Goal: Task Accomplishment & Management: Manage account settings

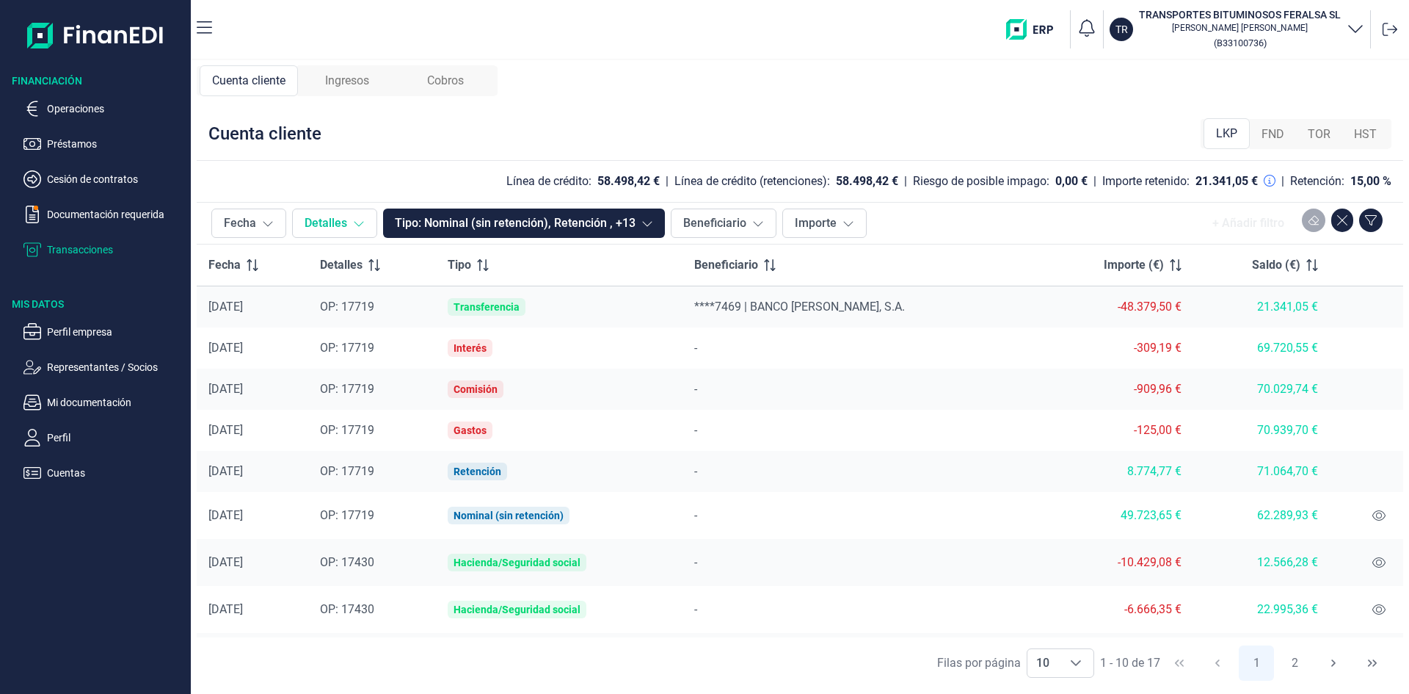
click at [359, 228] on icon at bounding box center [359, 223] width 12 height 12
click at [738, 393] on div "-" at bounding box center [860, 389] width 333 height 18
click at [1373, 510] on icon at bounding box center [1379, 515] width 13 height 12
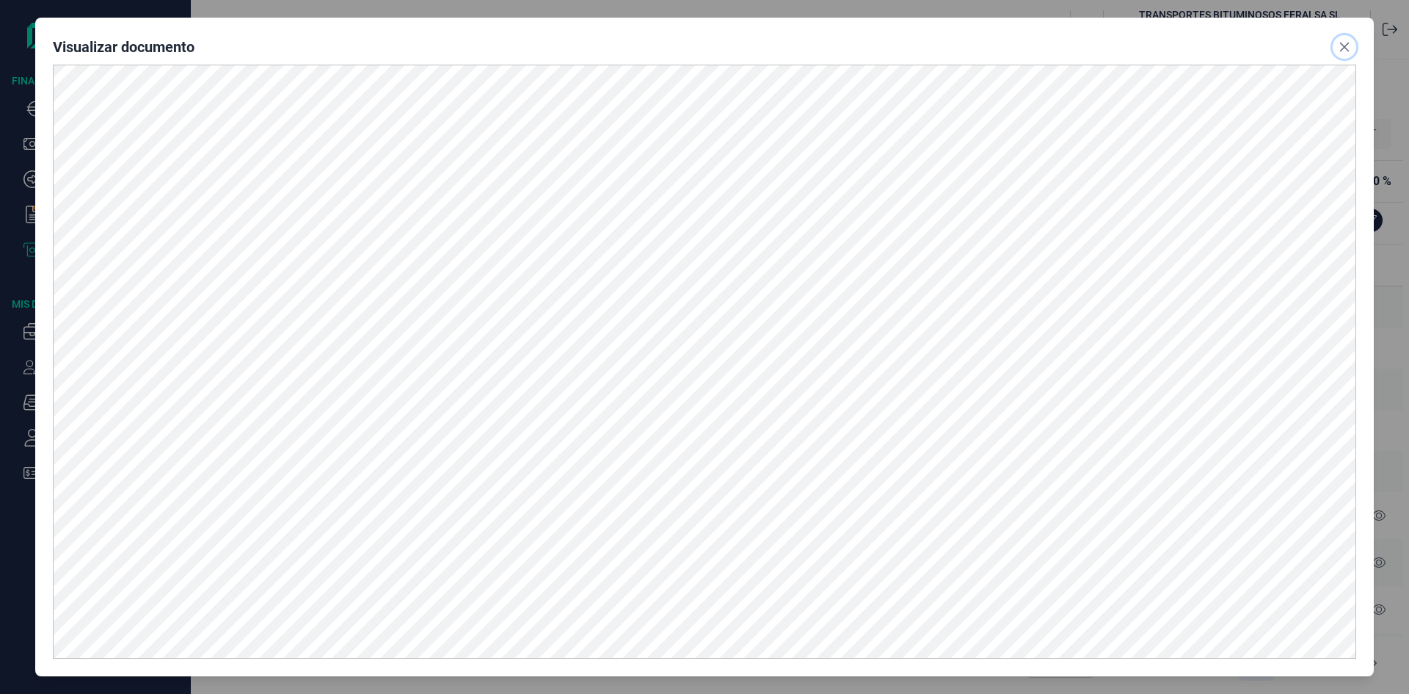
click at [1341, 54] on button "Close" at bounding box center [1344, 46] width 23 height 23
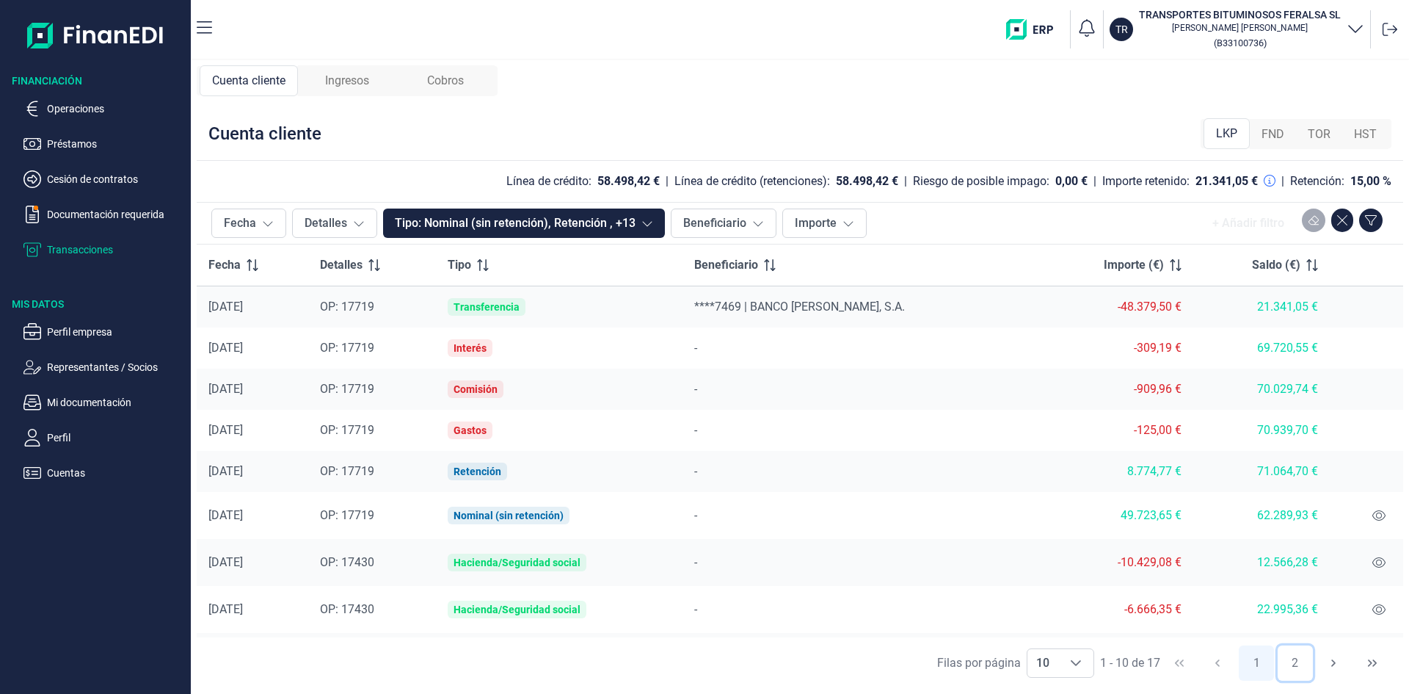
click at [1296, 664] on button "2" at bounding box center [1295, 662] width 35 height 35
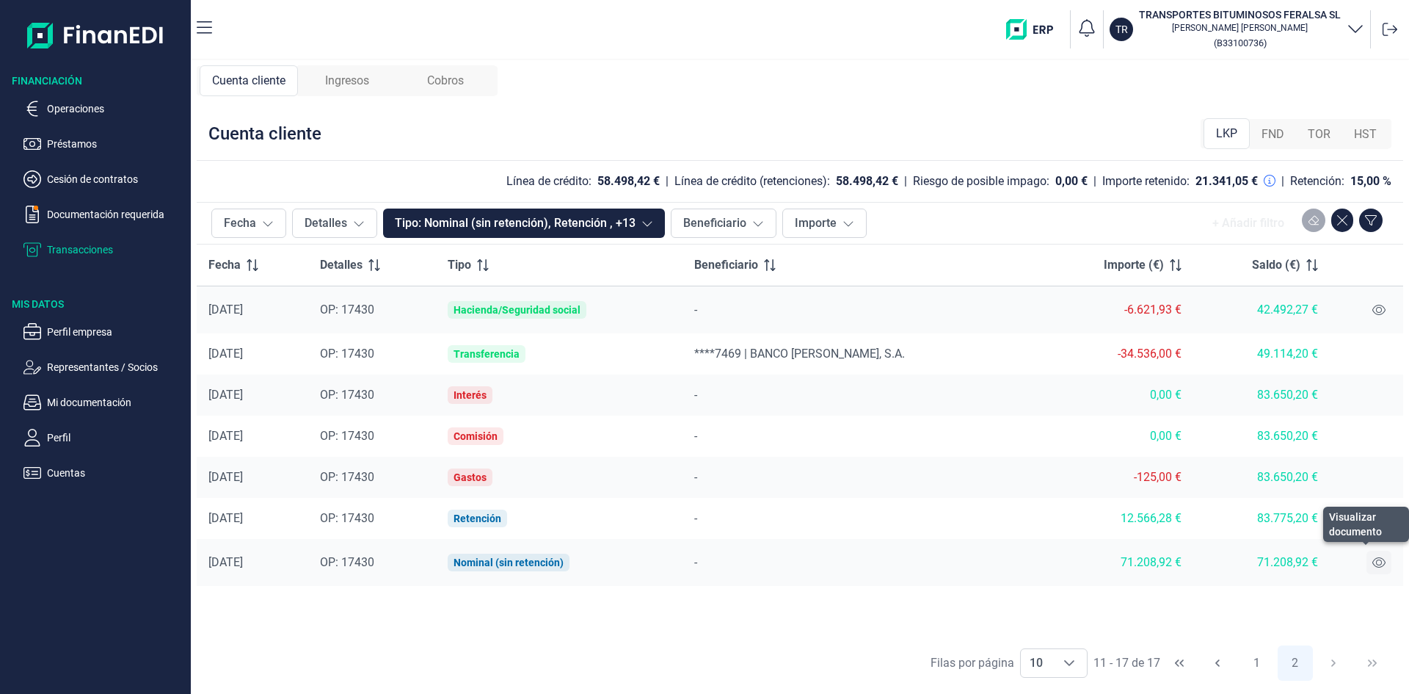
click at [1375, 561] on icon at bounding box center [1379, 562] width 13 height 12
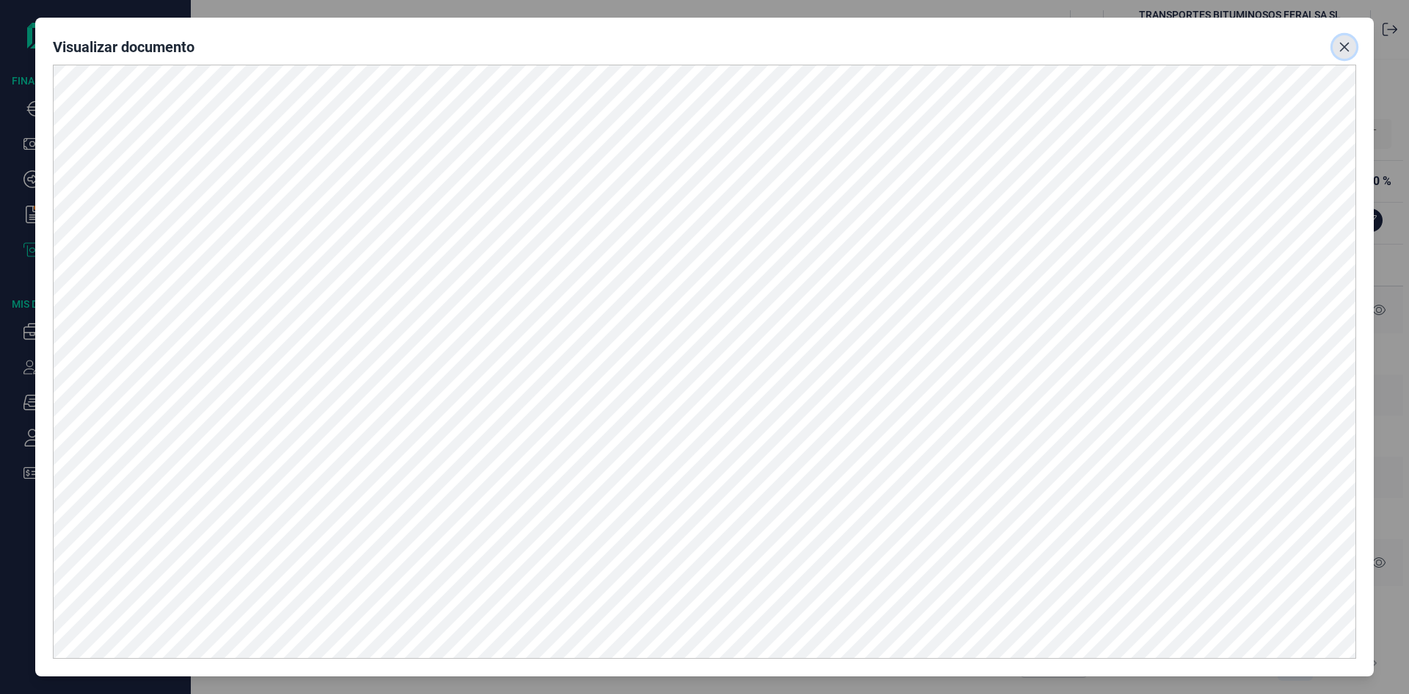
click at [1348, 41] on icon "Close" at bounding box center [1345, 47] width 12 height 12
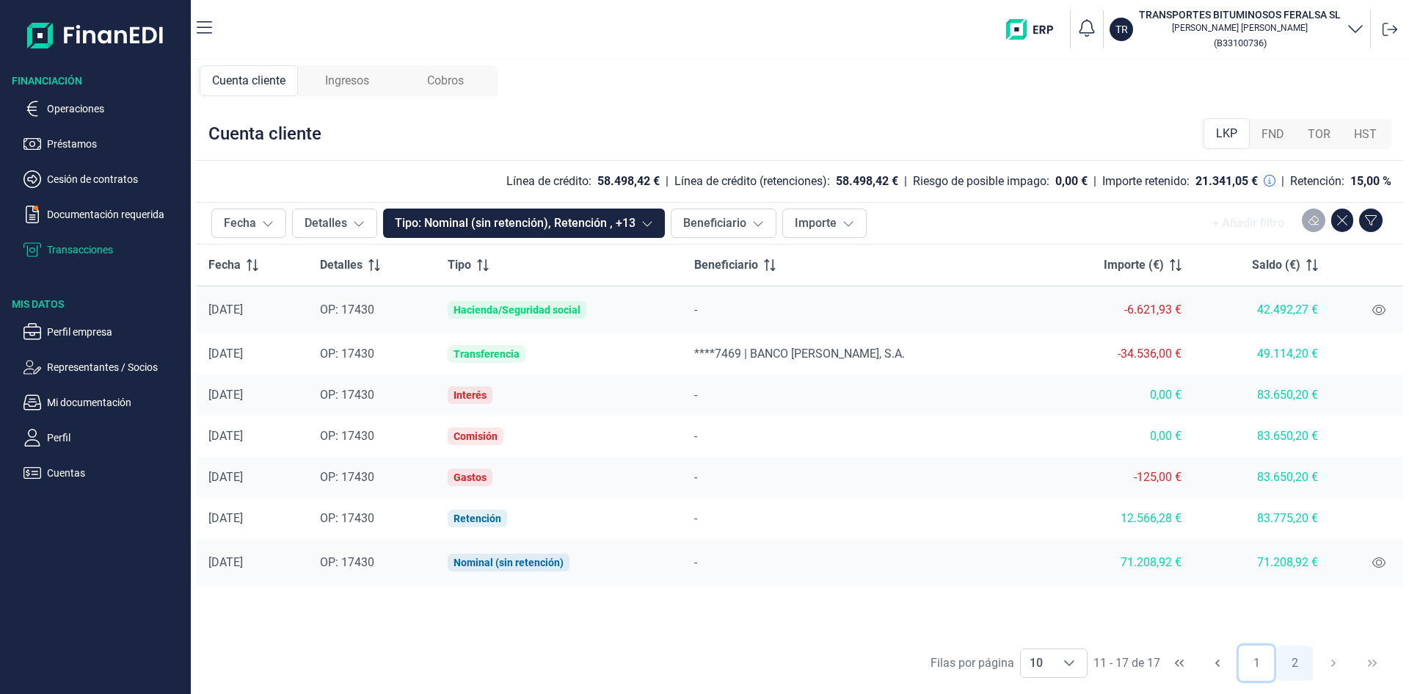
click at [1257, 665] on button "1" at bounding box center [1256, 662] width 35 height 35
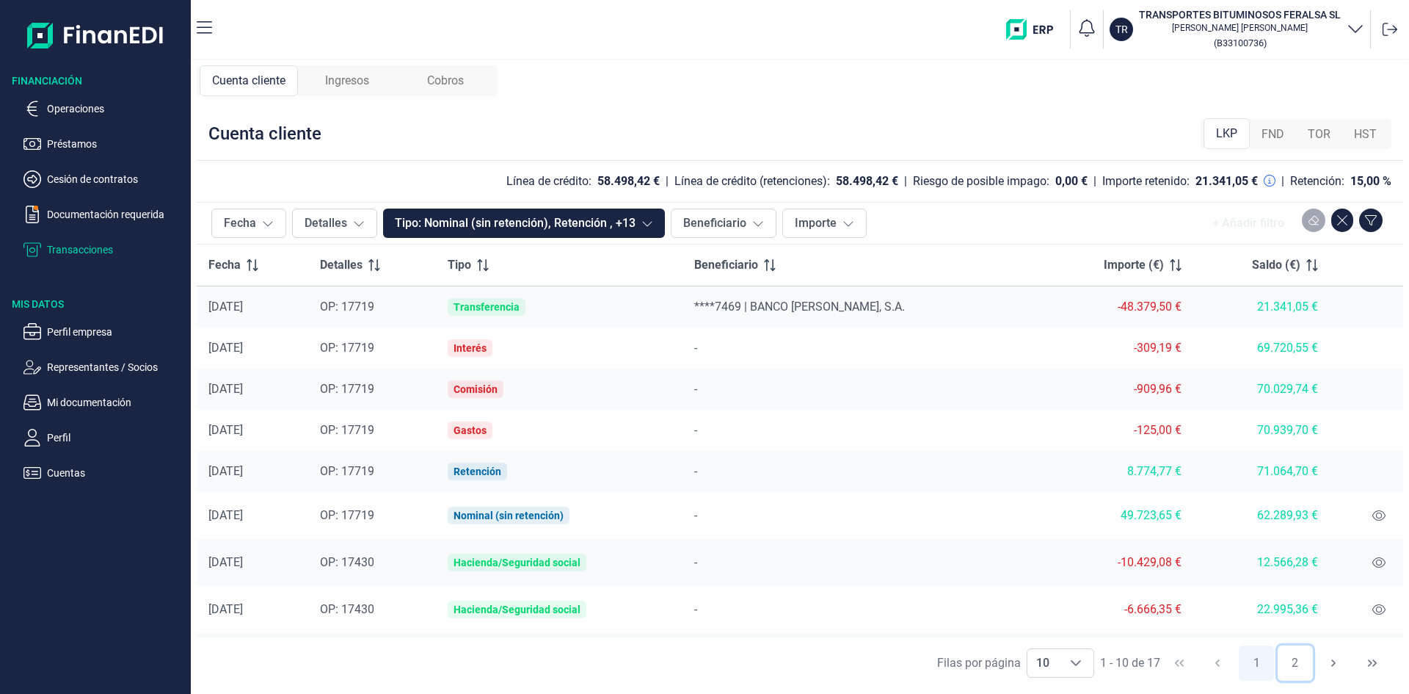
click at [1299, 659] on button "2" at bounding box center [1295, 662] width 35 height 35
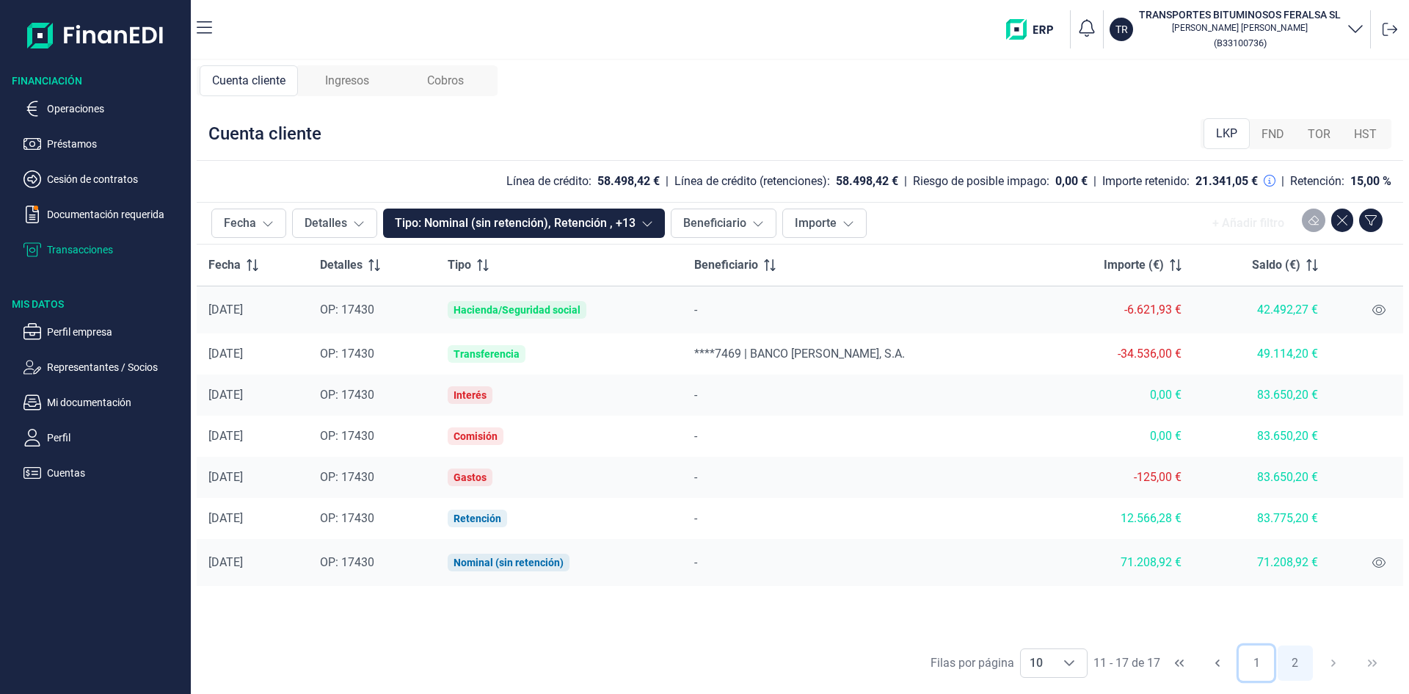
click at [1258, 655] on button "1" at bounding box center [1256, 662] width 35 height 35
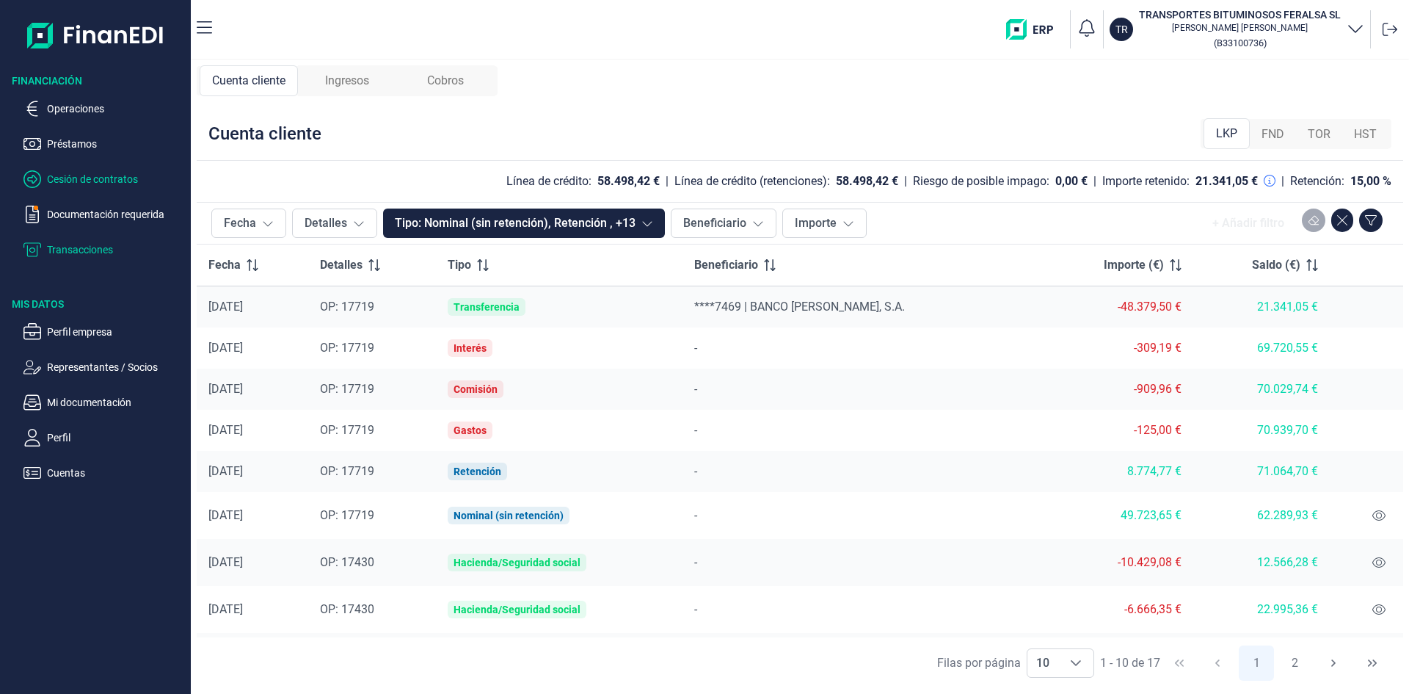
click at [86, 172] on p "Cesión de contratos" at bounding box center [116, 179] width 138 height 18
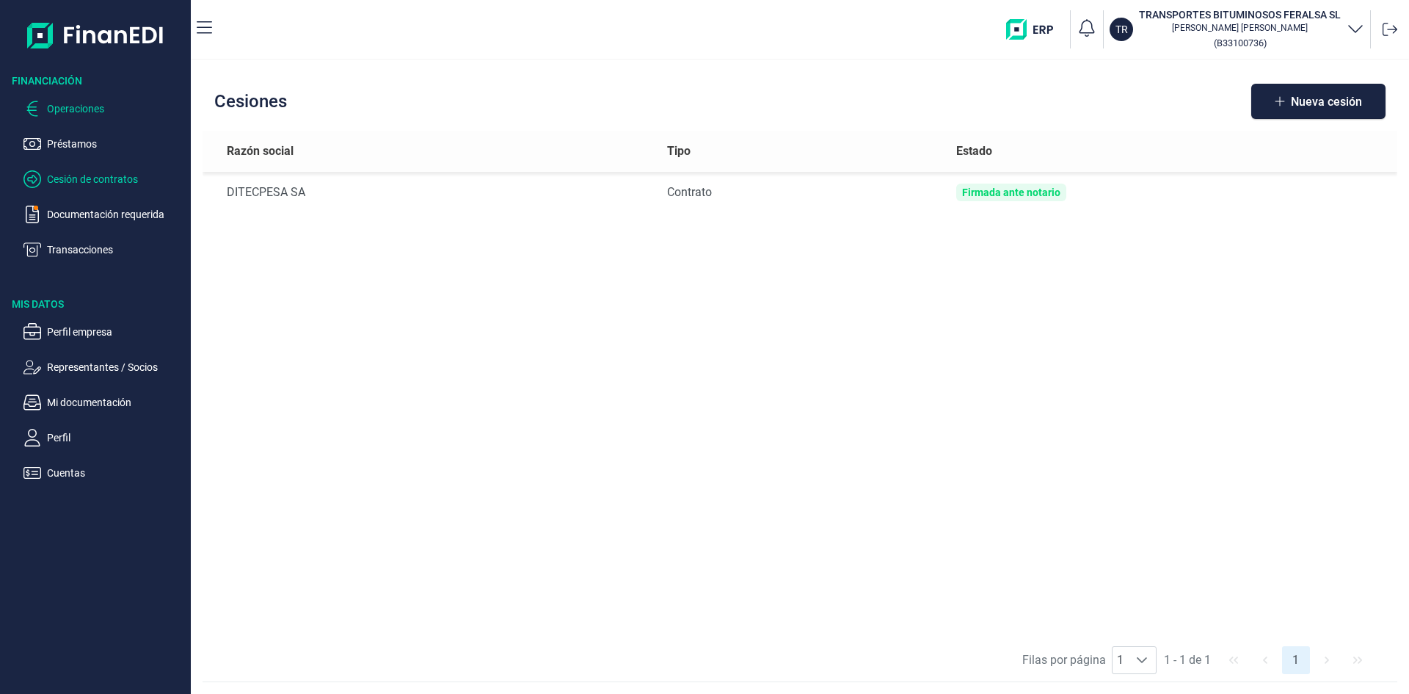
click at [92, 109] on p "Operaciones" at bounding box center [116, 109] width 138 height 18
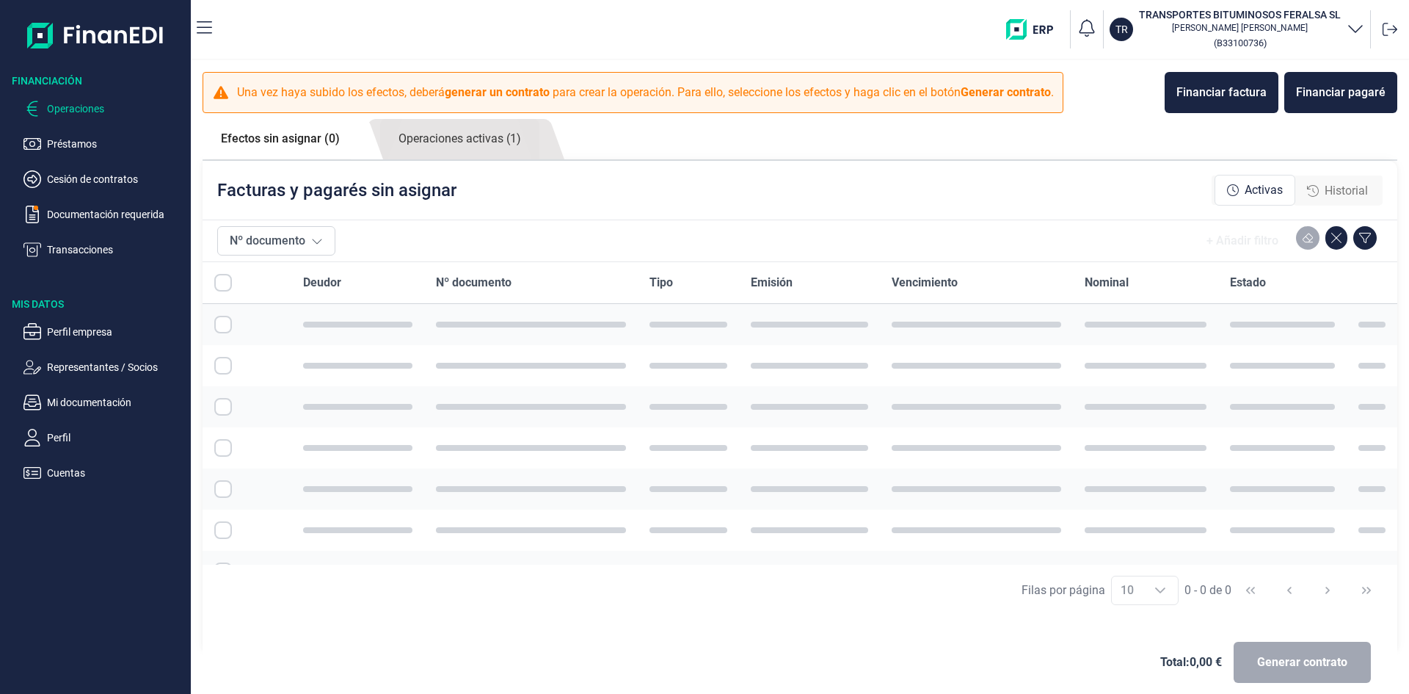
checkbox input "true"
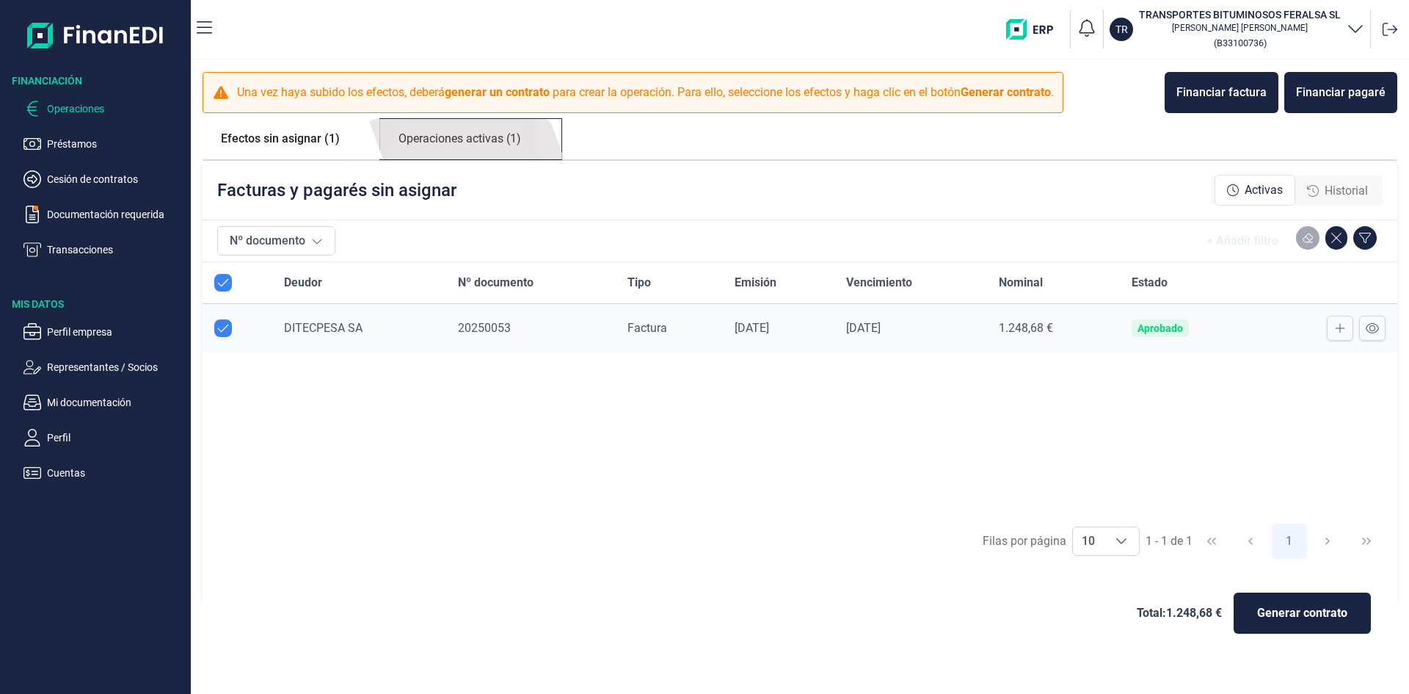
click at [447, 136] on link "Operaciones activas (1)" at bounding box center [459, 139] width 159 height 40
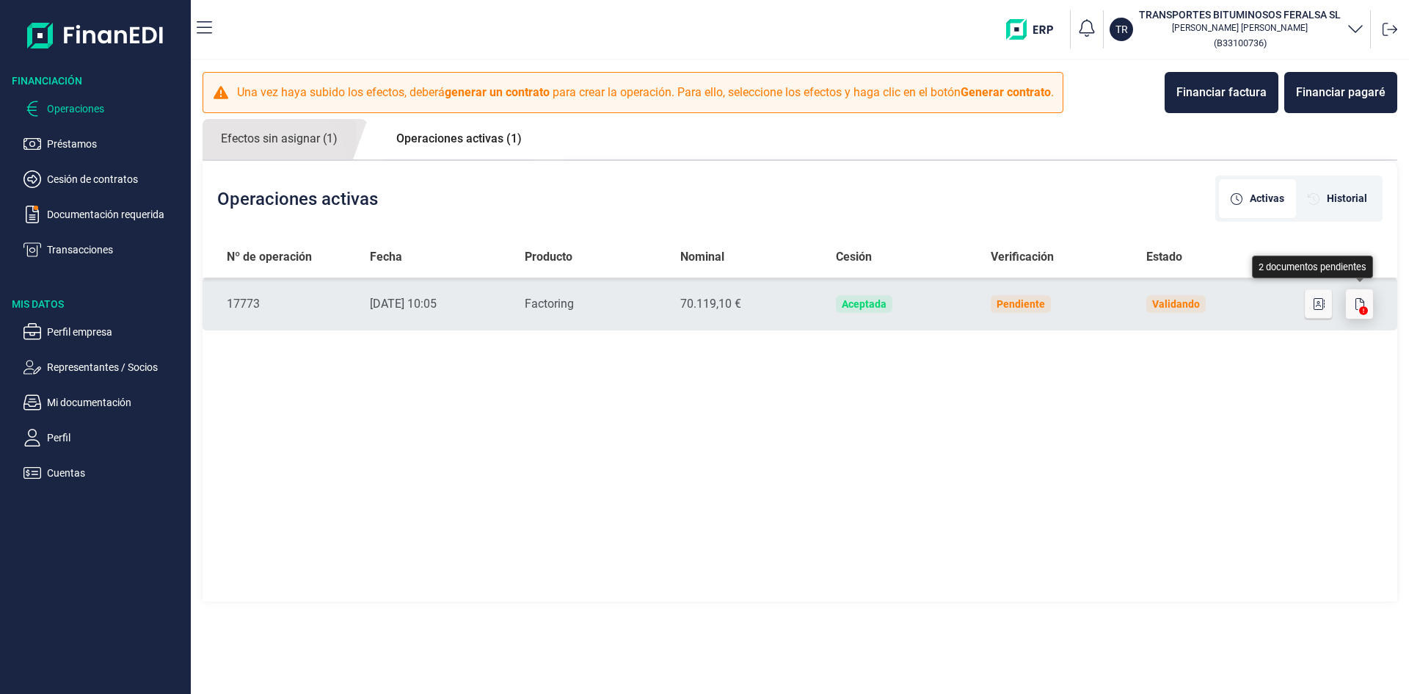
click at [1360, 305] on icon "button" at bounding box center [1360, 304] width 9 height 12
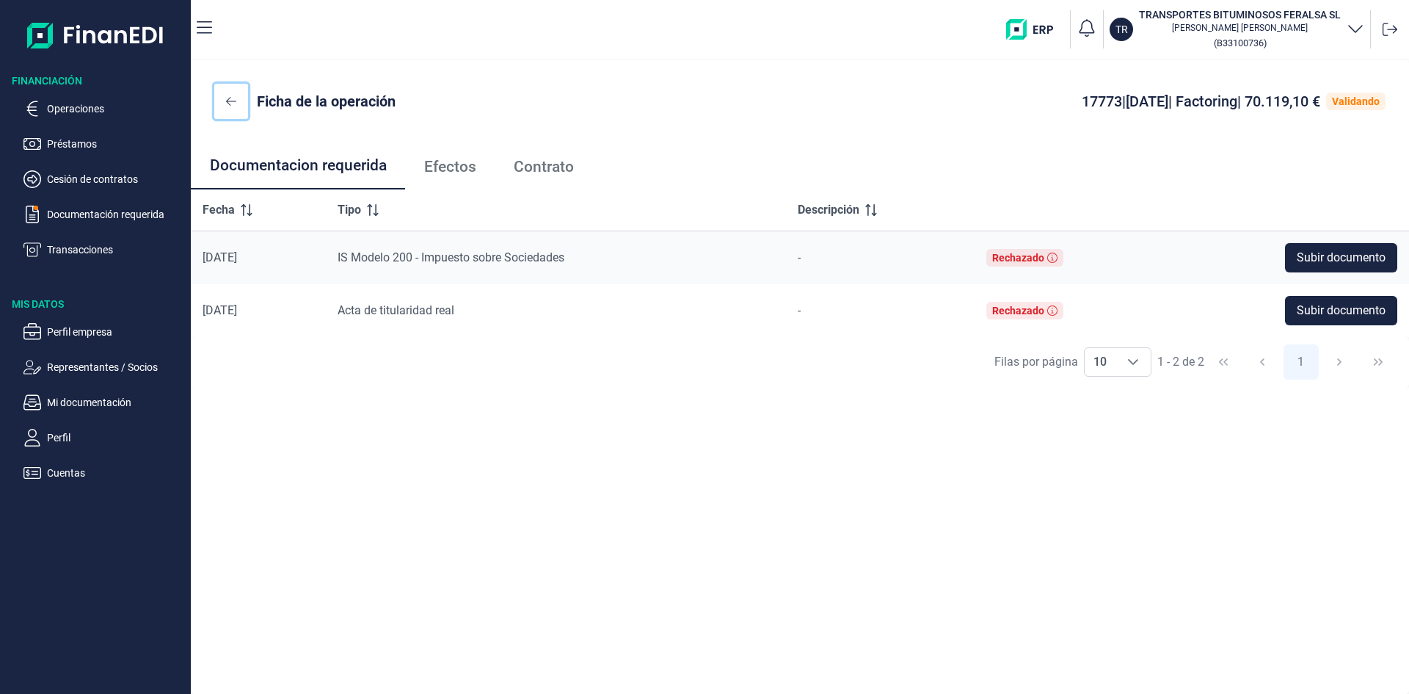
click at [226, 98] on icon at bounding box center [231, 101] width 10 height 12
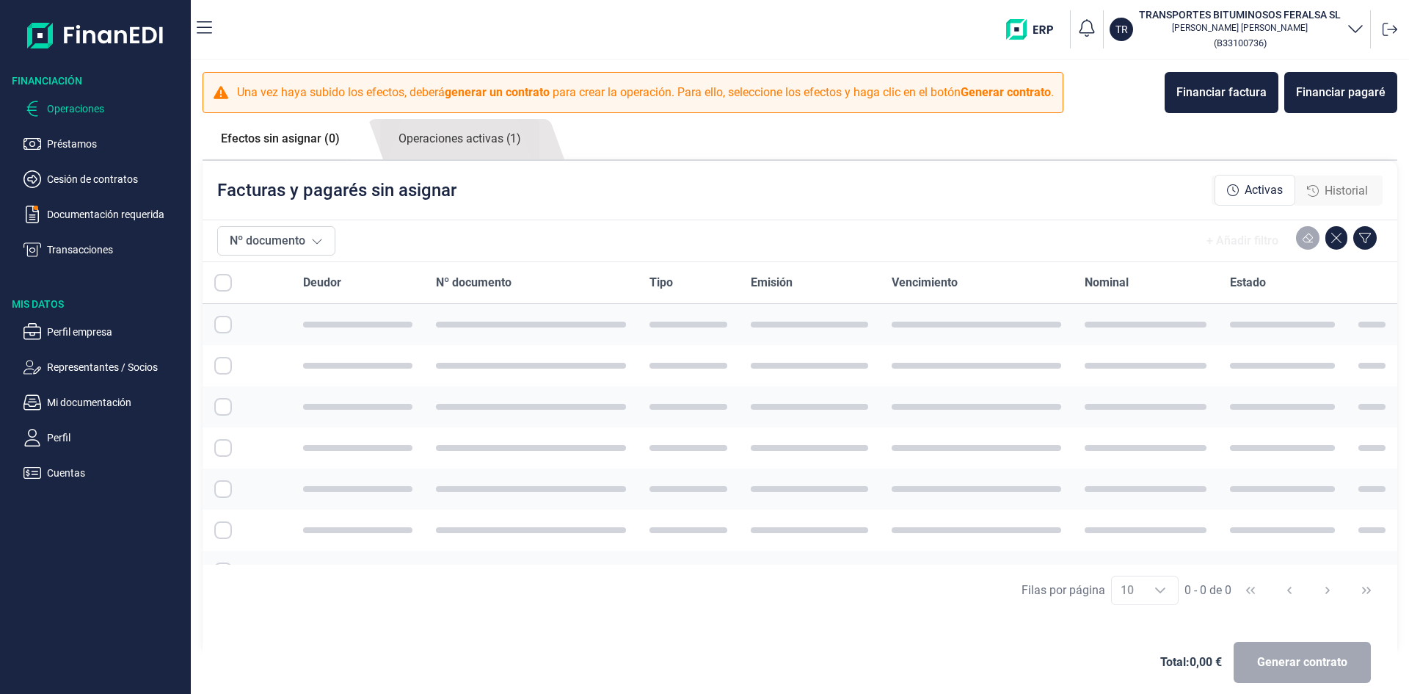
checkbox input "true"
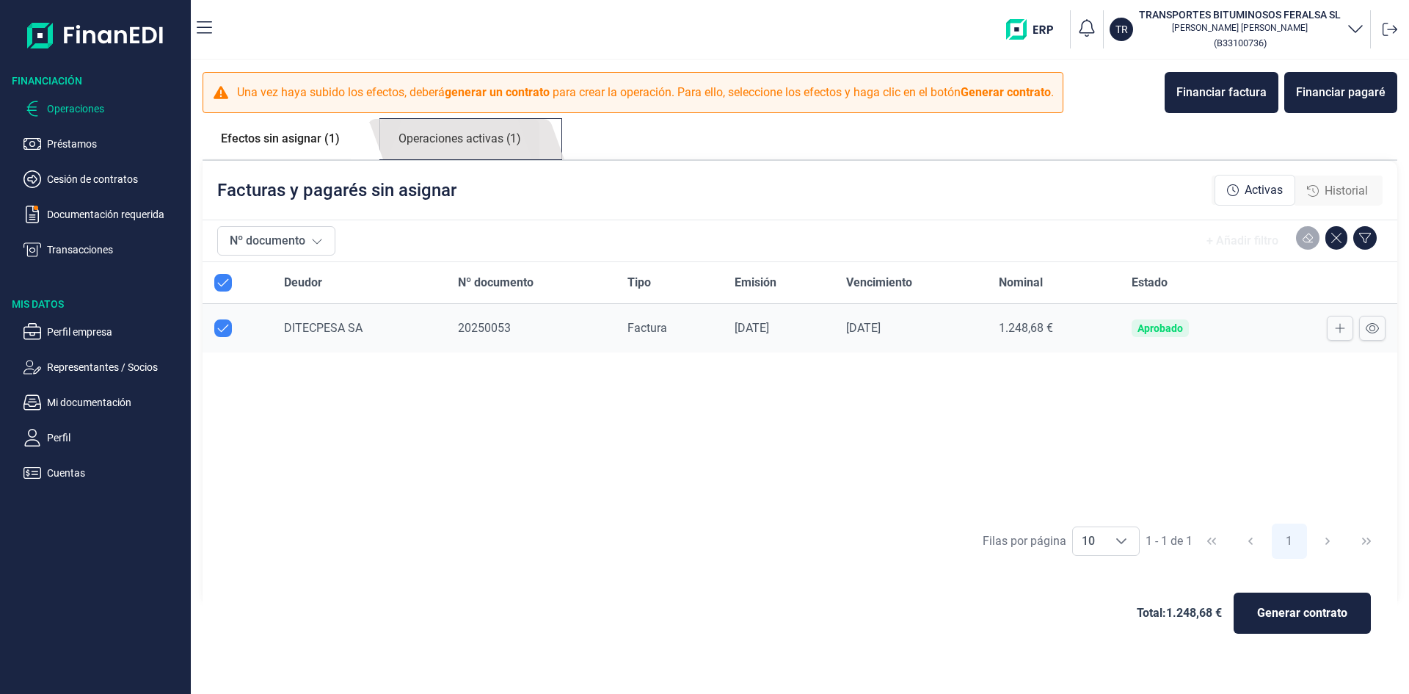
click at [451, 138] on link "Operaciones activas (1)" at bounding box center [459, 139] width 159 height 40
